Goal: Communication & Community: Share content

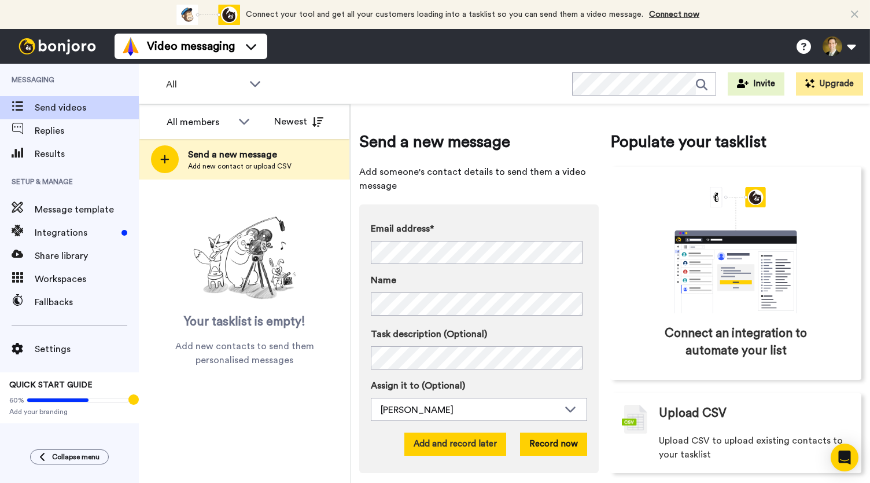
click at [447, 435] on button "Add and record later" at bounding box center [455, 443] width 102 height 23
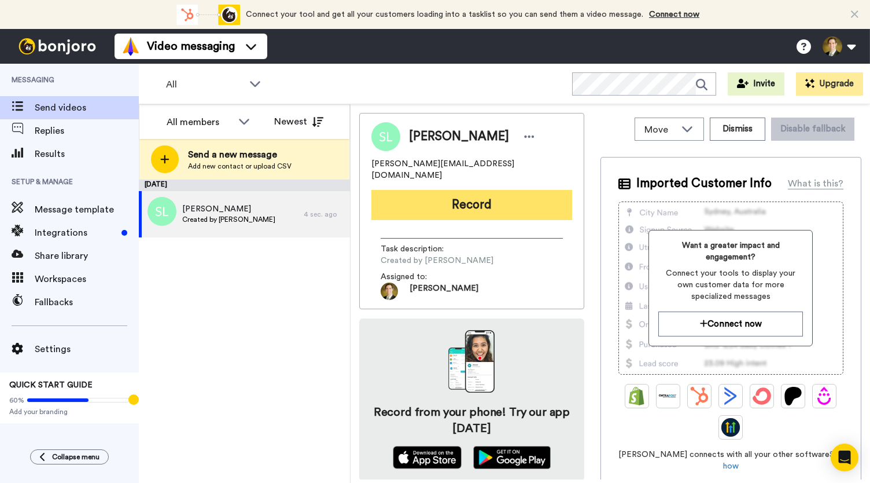
click at [450, 201] on button "Record" at bounding box center [471, 205] width 201 height 30
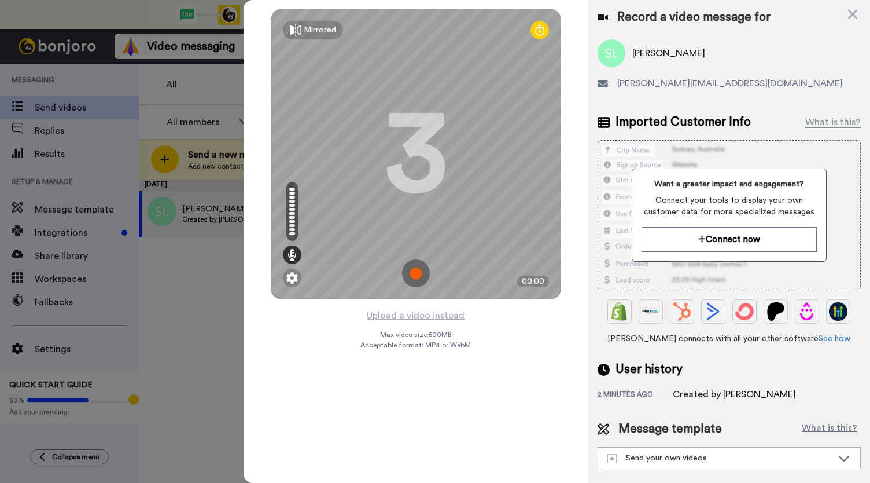
click at [418, 274] on img at bounding box center [416, 273] width 28 height 28
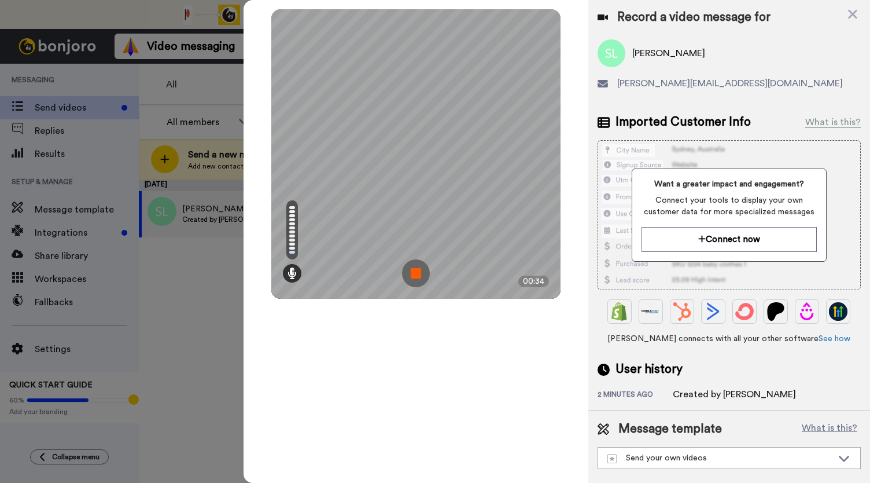
click at [418, 274] on img at bounding box center [416, 273] width 28 height 28
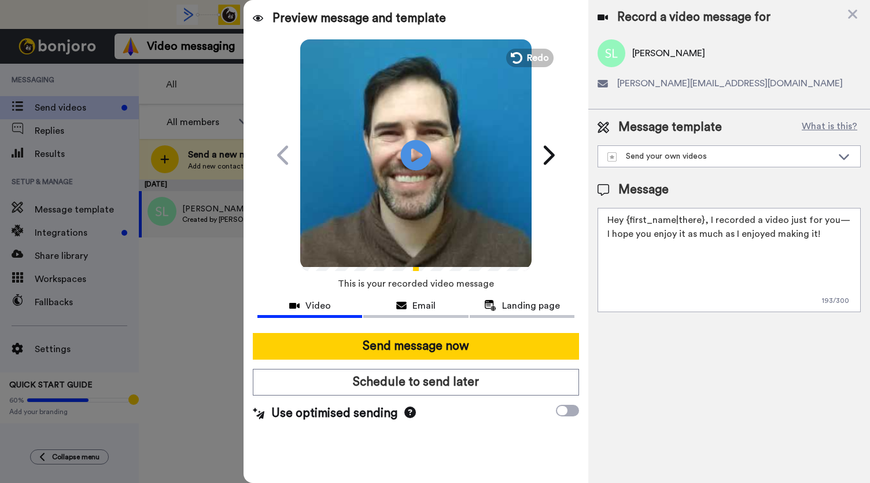
click at [414, 153] on icon "Play/Pause" at bounding box center [416, 154] width 31 height 55
click at [405, 304] on icon at bounding box center [401, 305] width 10 height 9
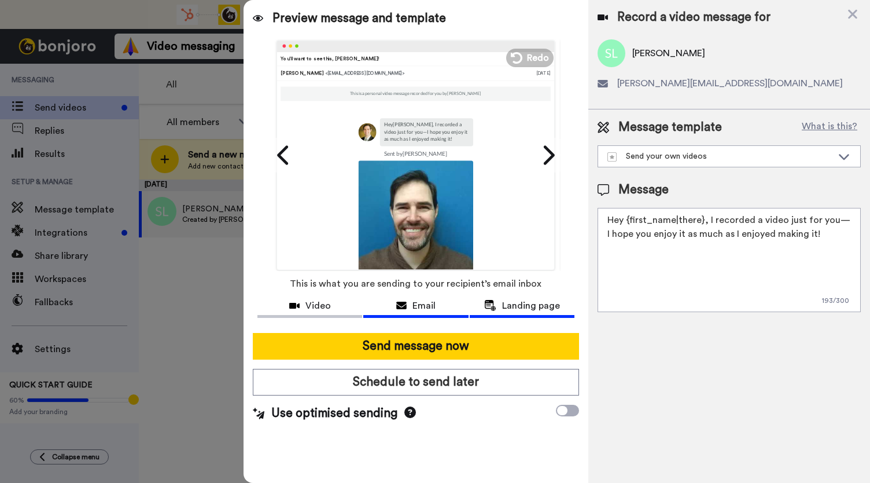
click at [516, 311] on span "Landing page" at bounding box center [531, 306] width 58 height 14
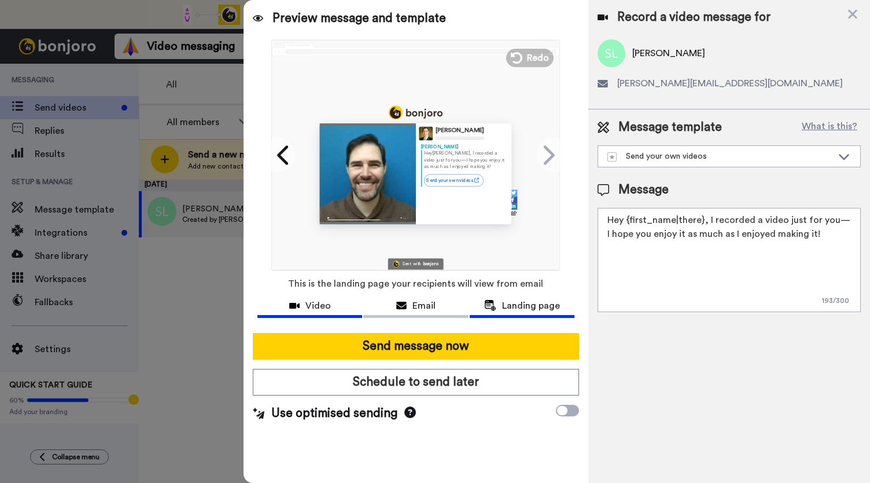
click at [316, 301] on span "Video" at bounding box center [318, 306] width 25 height 14
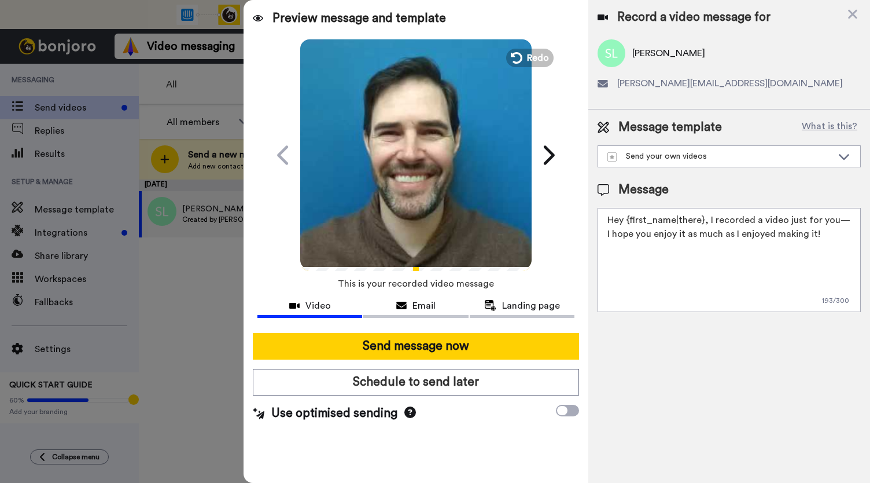
click at [401, 167] on icon "Play/Pause" at bounding box center [416, 154] width 31 height 55
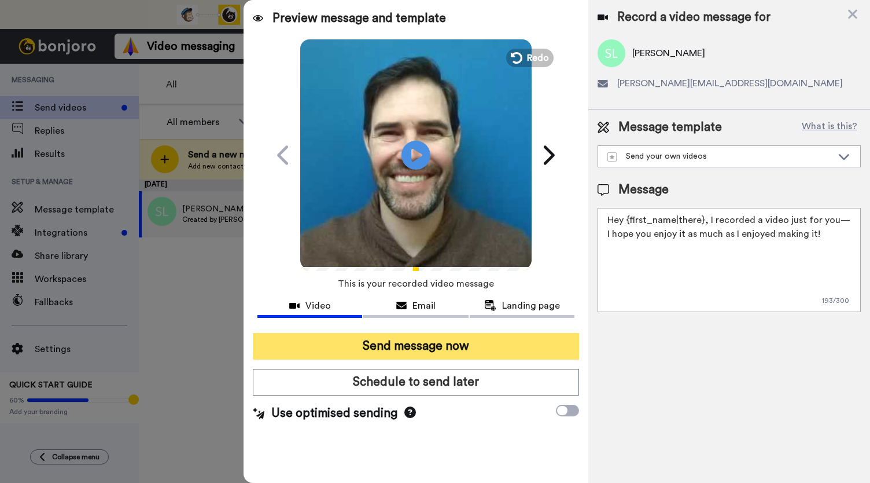
click at [387, 344] on button "Send message now" at bounding box center [416, 346] width 326 height 27
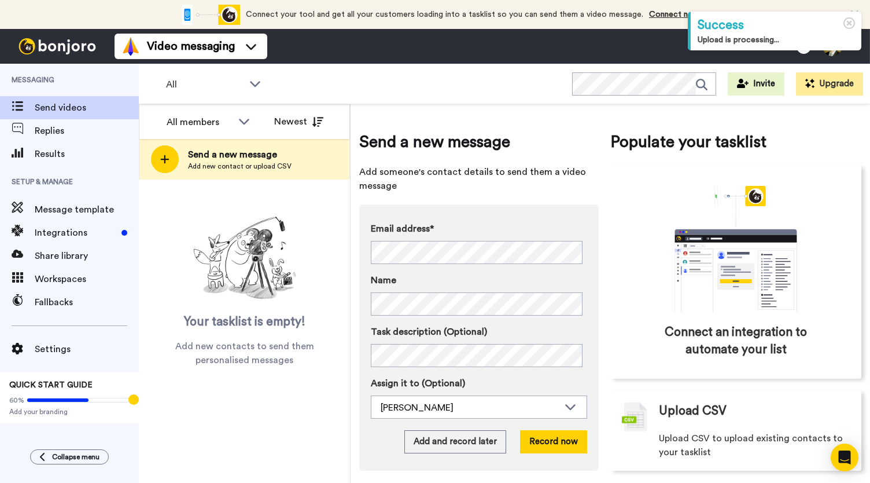
click at [4, 470] on div "Messaging Send videos Replies Results Setup & Manage Message template Integrati…" at bounding box center [69, 273] width 139 height 419
